Goal: Information Seeking & Learning: Learn about a topic

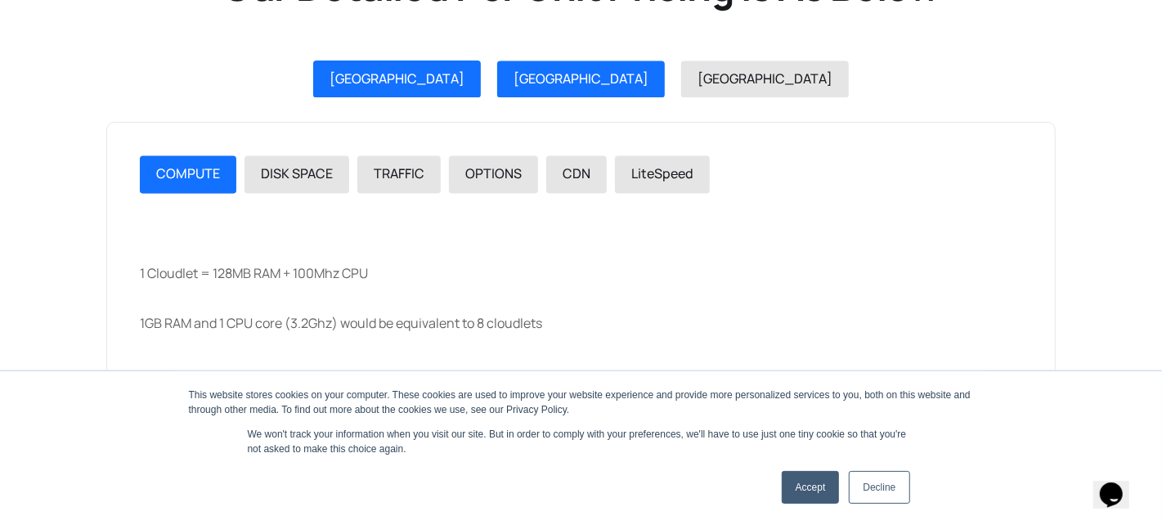
click at [581, 79] on link "USA" at bounding box center [581, 80] width 168 height 38
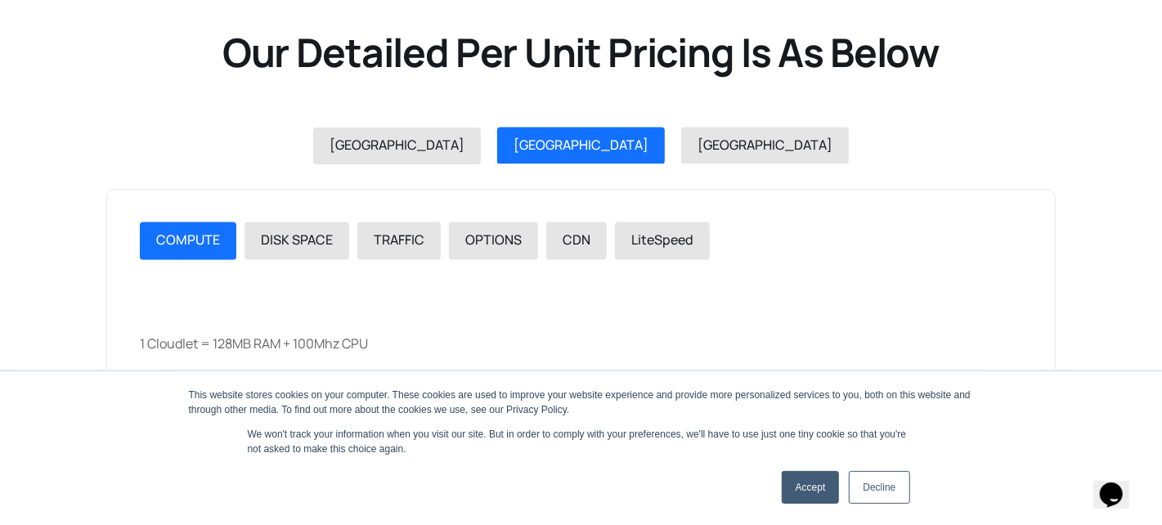
scroll to position [1843, 0]
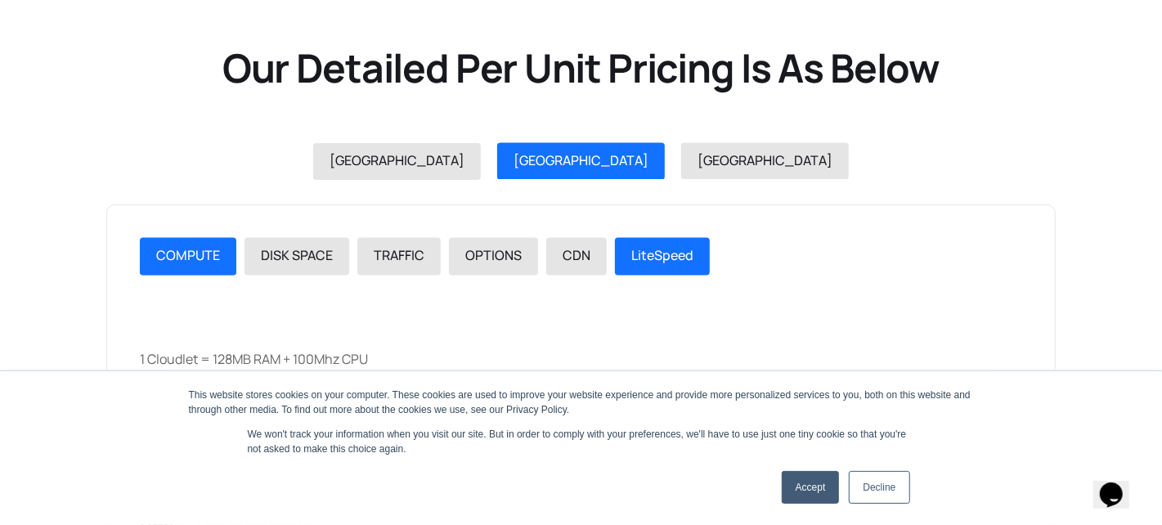
click at [656, 252] on span "LiteSpeed" at bounding box center [662, 256] width 62 height 18
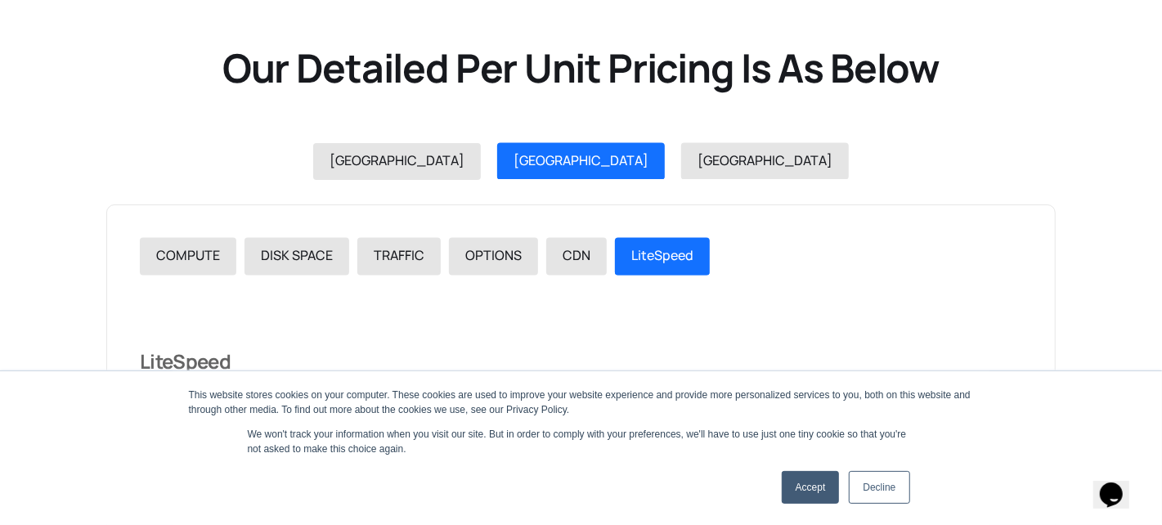
click at [821, 498] on link "Accept" at bounding box center [811, 487] width 58 height 33
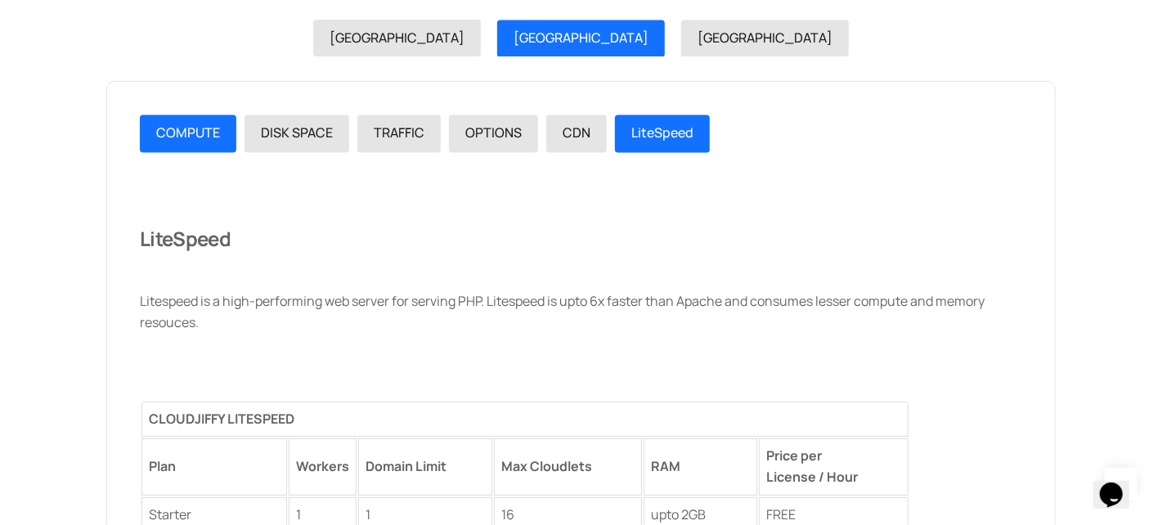
scroll to position [1926, 0]
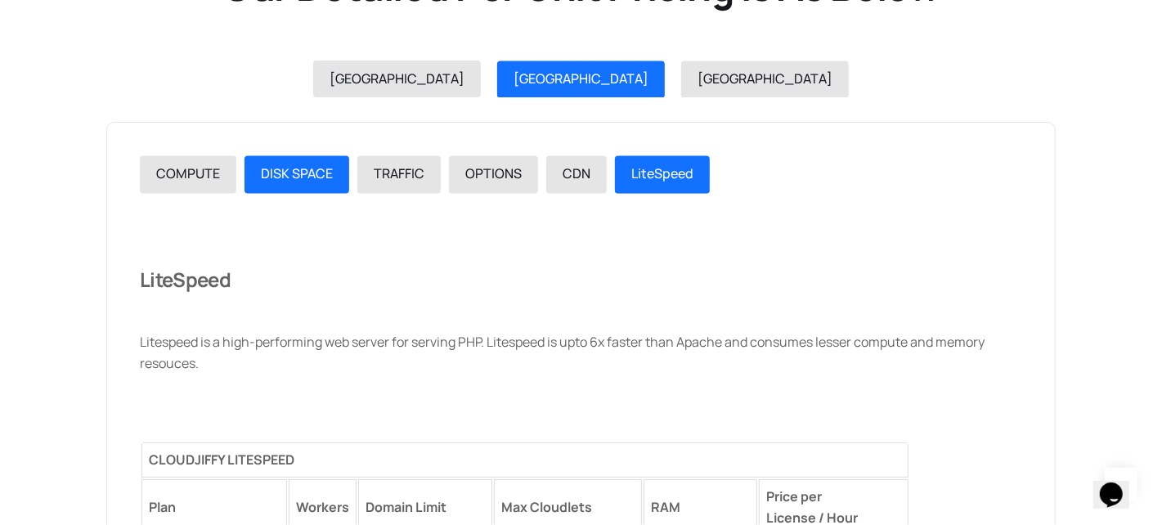
click at [285, 164] on span "DISK SPACE" at bounding box center [297, 173] width 72 height 18
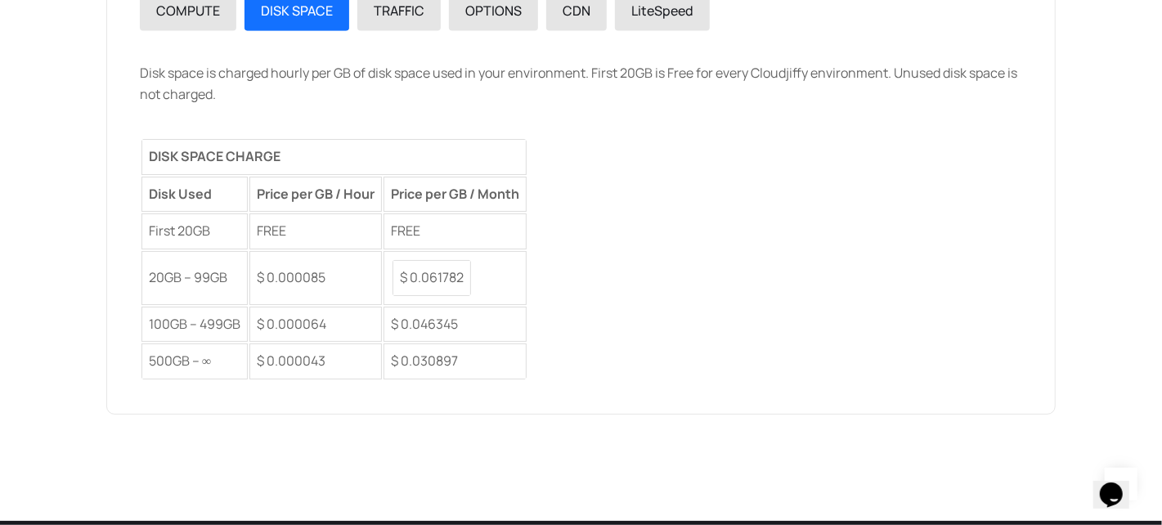
scroll to position [2008, 0]
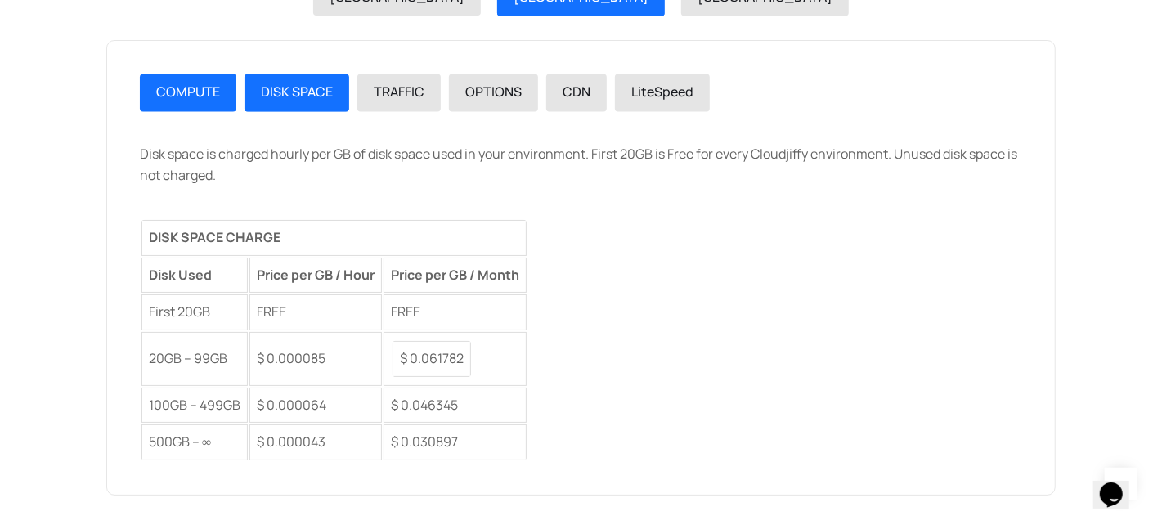
click at [210, 95] on span "COMPUTE" at bounding box center [188, 92] width 64 height 18
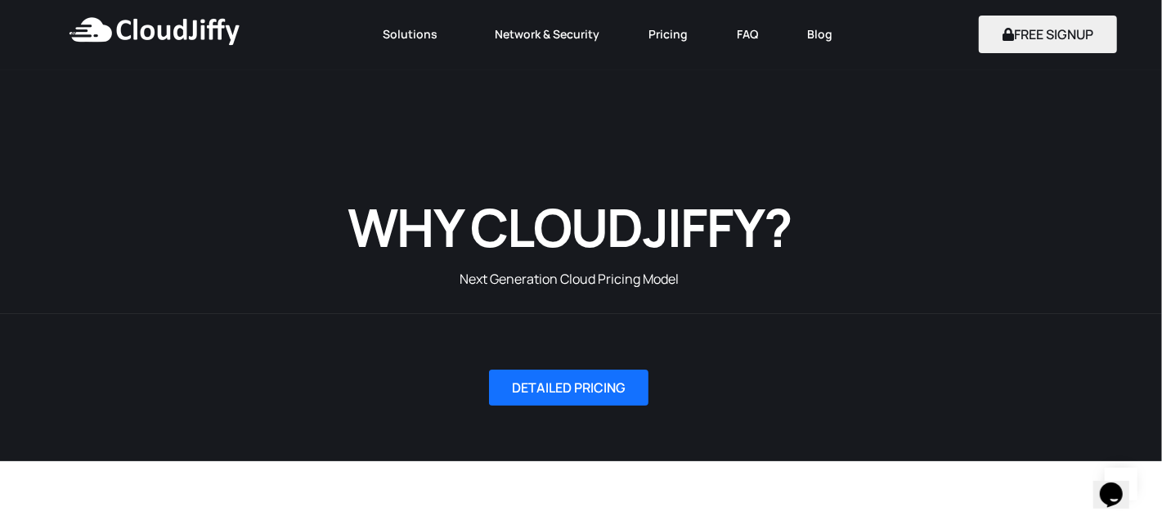
scroll to position [0, 0]
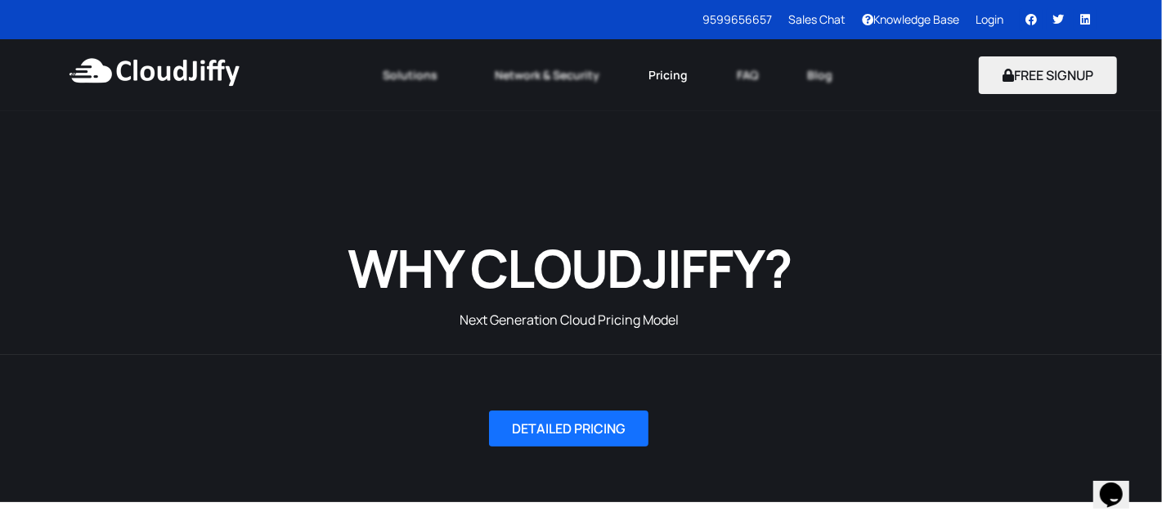
click at [665, 79] on link "Pricing" at bounding box center [668, 75] width 88 height 36
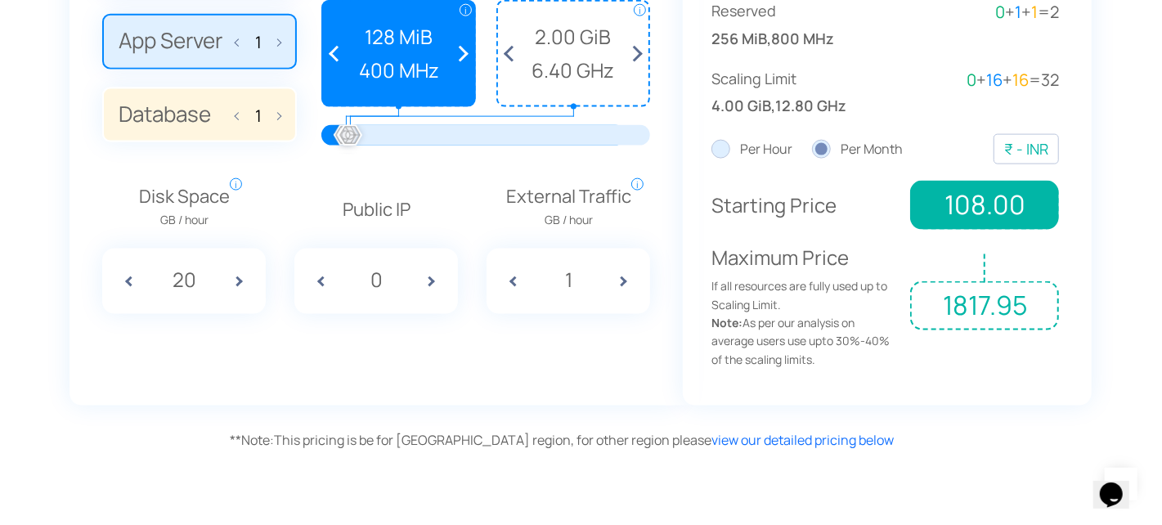
scroll to position [1635, 0]
